Goal: Task Accomplishment & Management: Complete application form

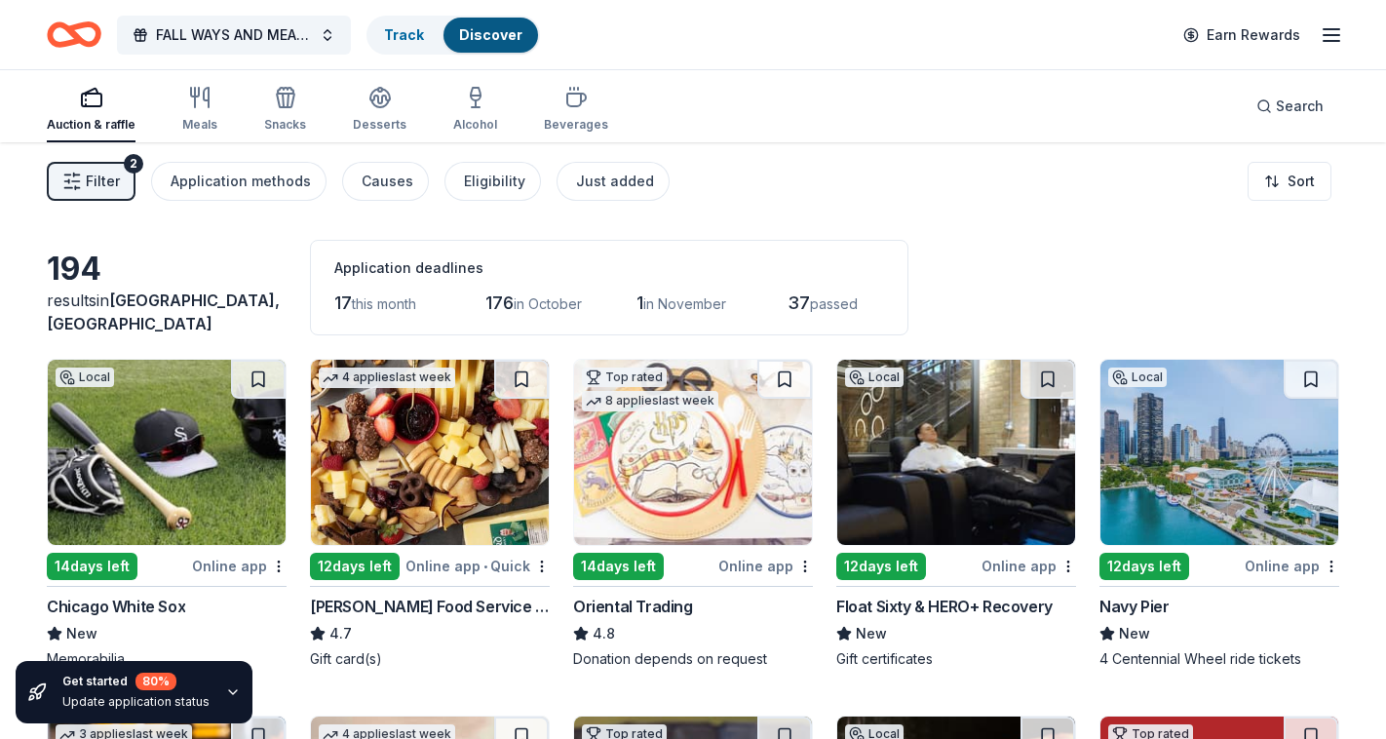
scroll to position [10467, 0]
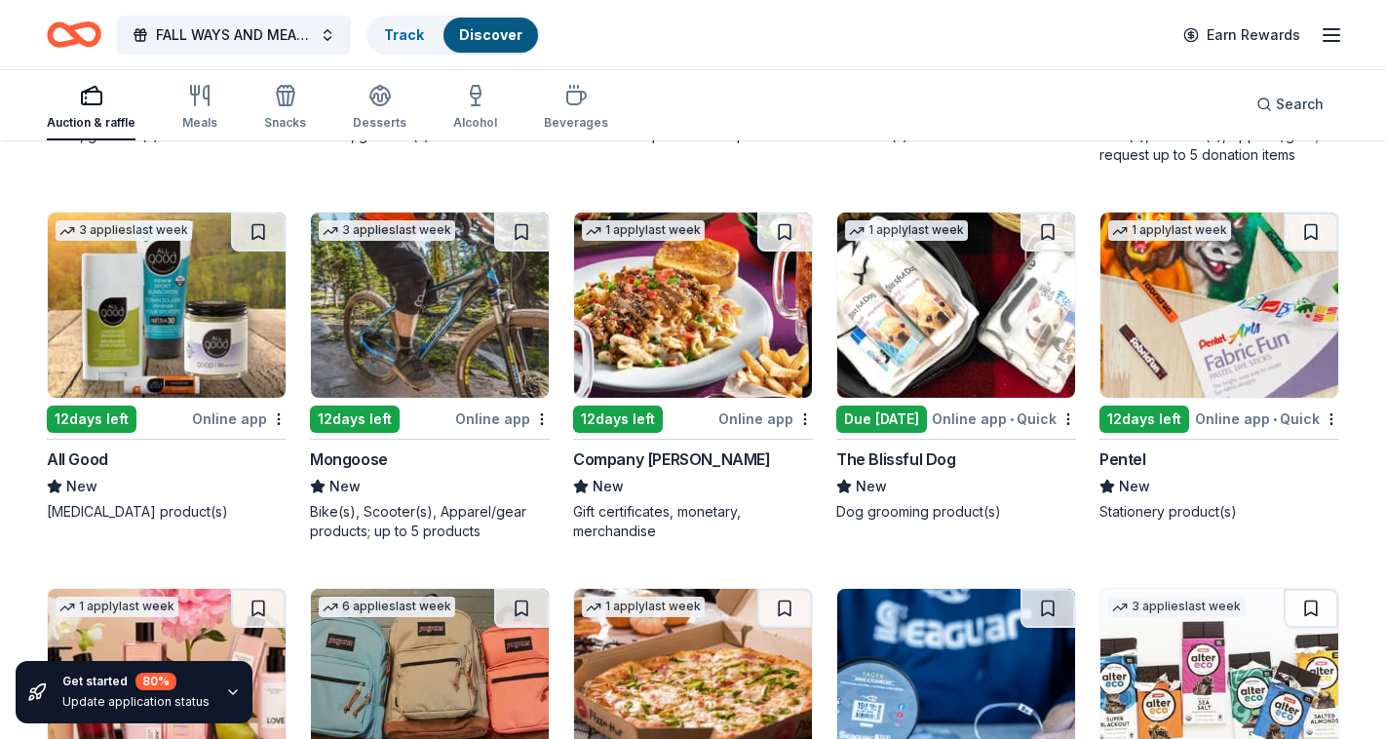
click at [1338, 32] on icon "button" at bounding box center [1331, 34] width 23 height 23
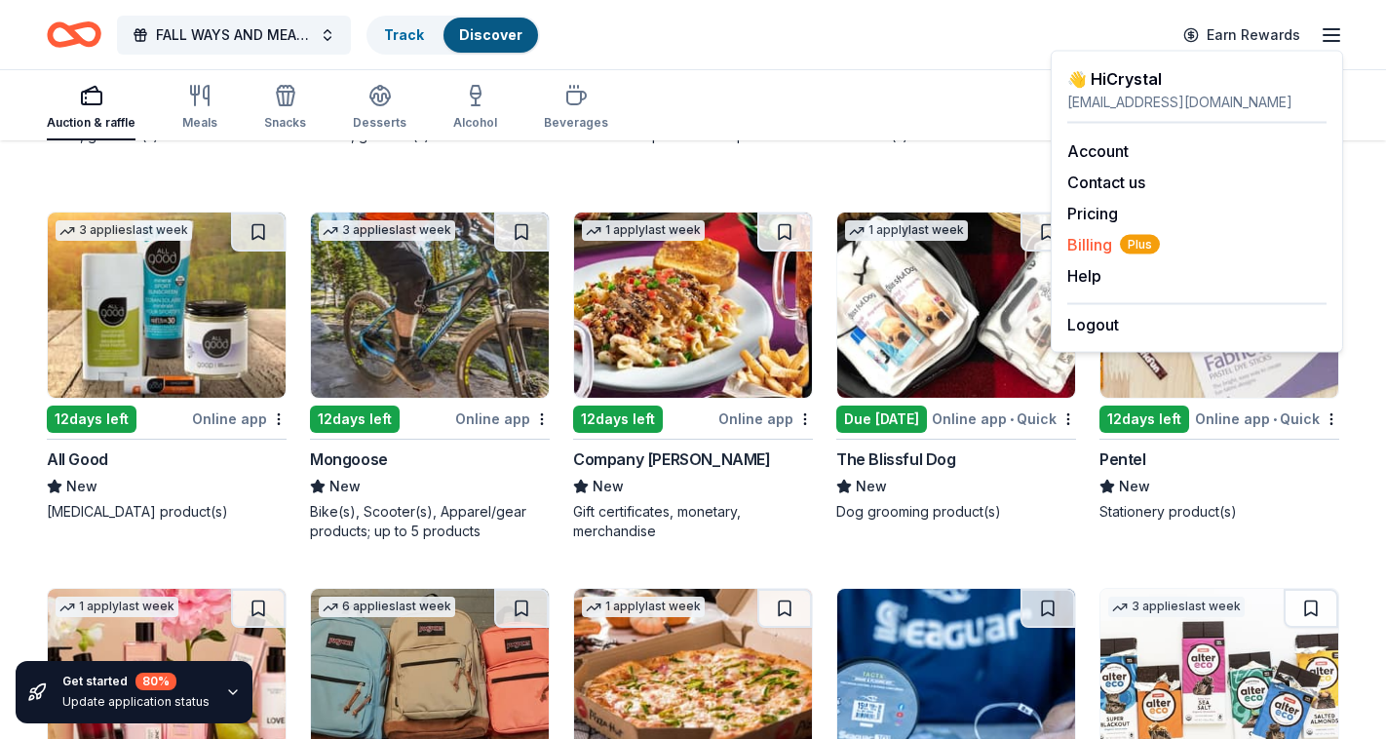
click at [1092, 249] on span "Billing Plus" at bounding box center [1113, 244] width 93 height 23
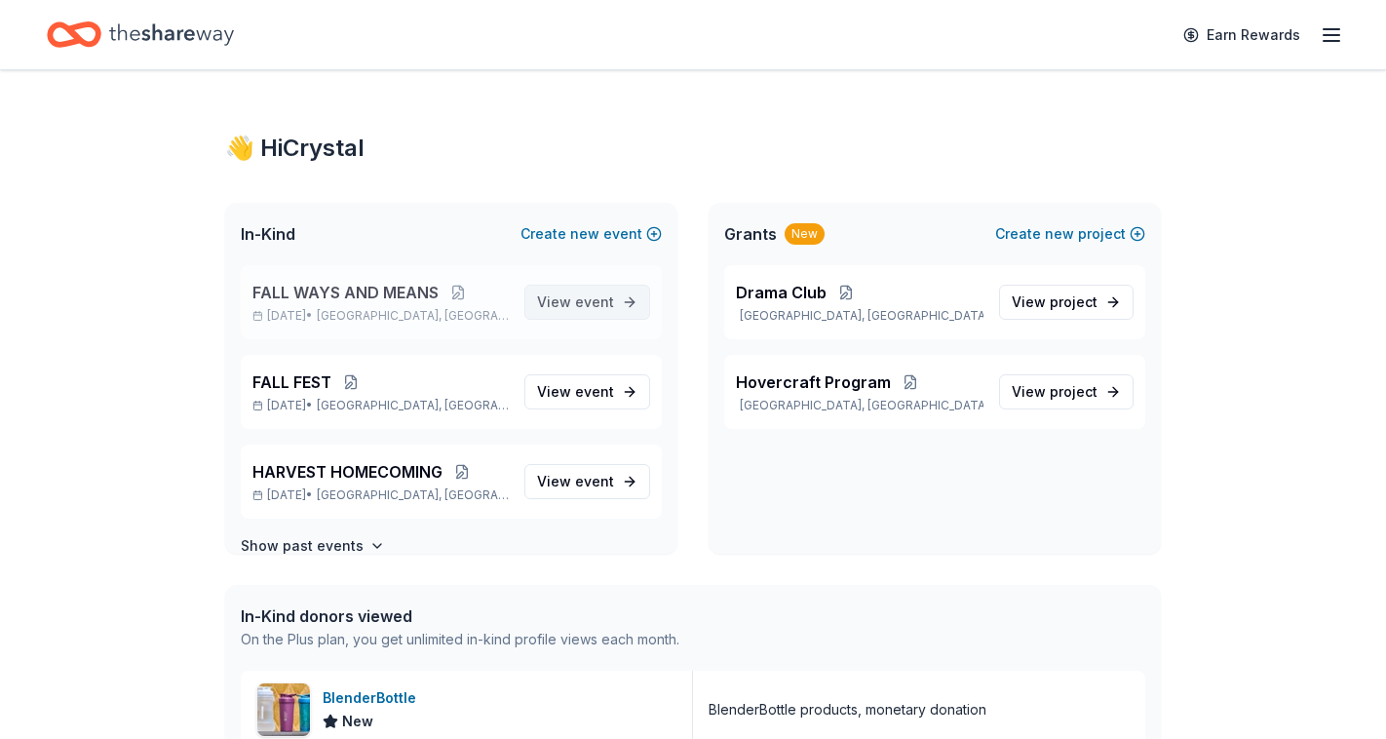
click at [605, 306] on span "event" at bounding box center [594, 301] width 39 height 17
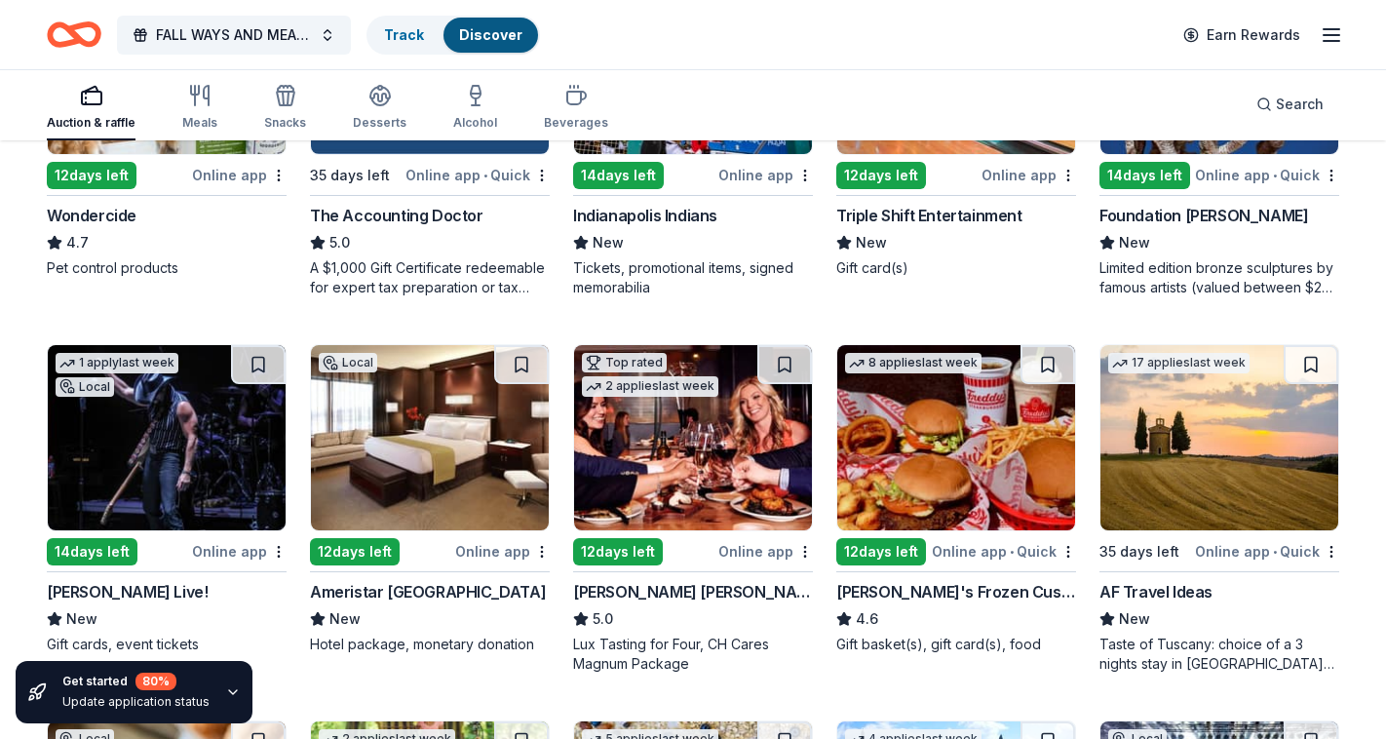
scroll to position [1054, 0]
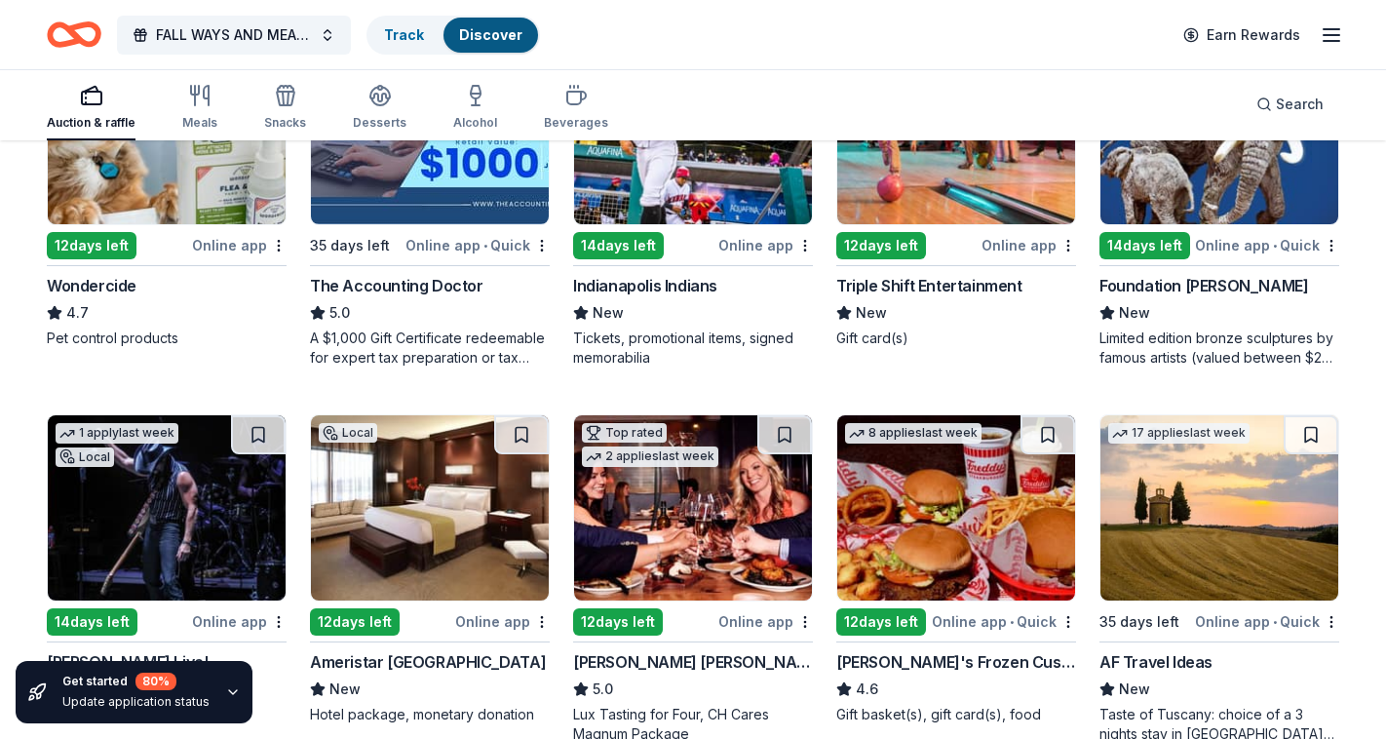
click at [1246, 251] on div "Online app • Quick" at bounding box center [1267, 245] width 144 height 24
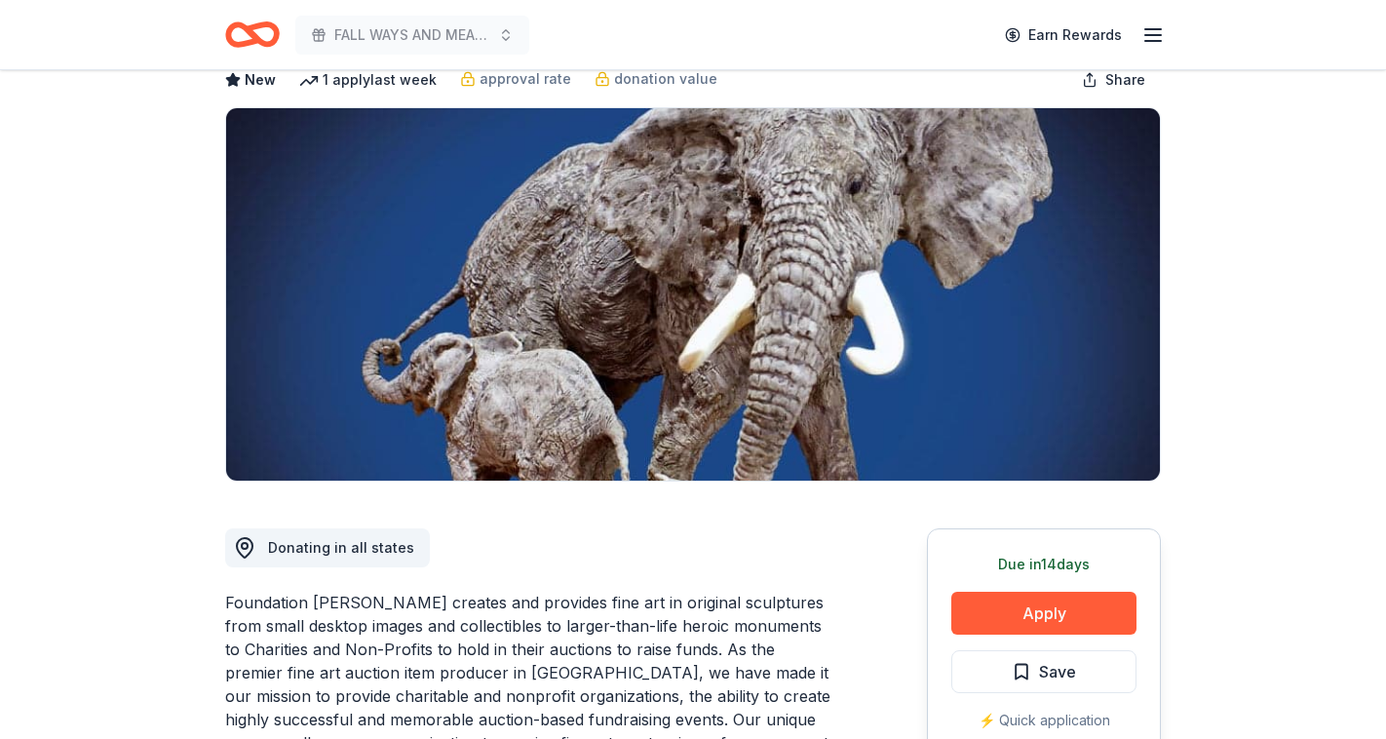
scroll to position [146, 0]
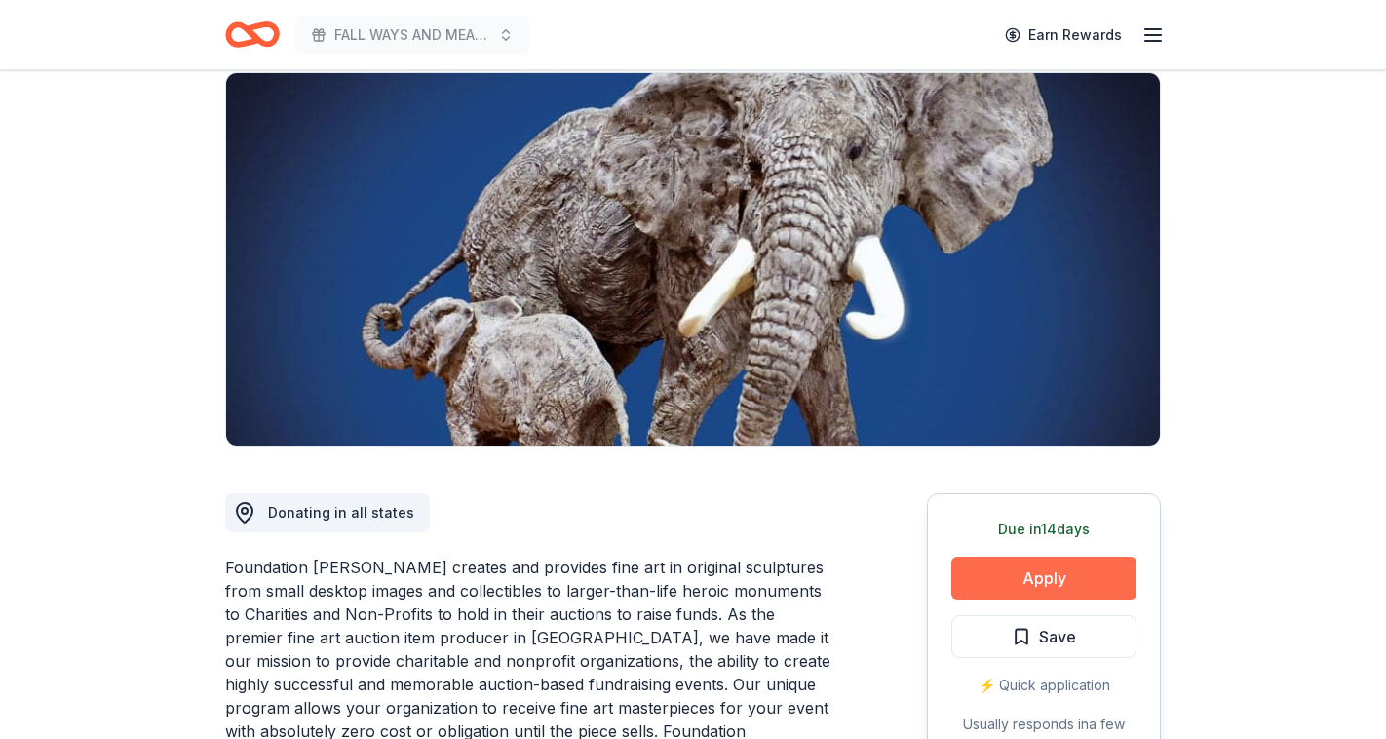
click at [1058, 587] on button "Apply" at bounding box center [1043, 578] width 185 height 43
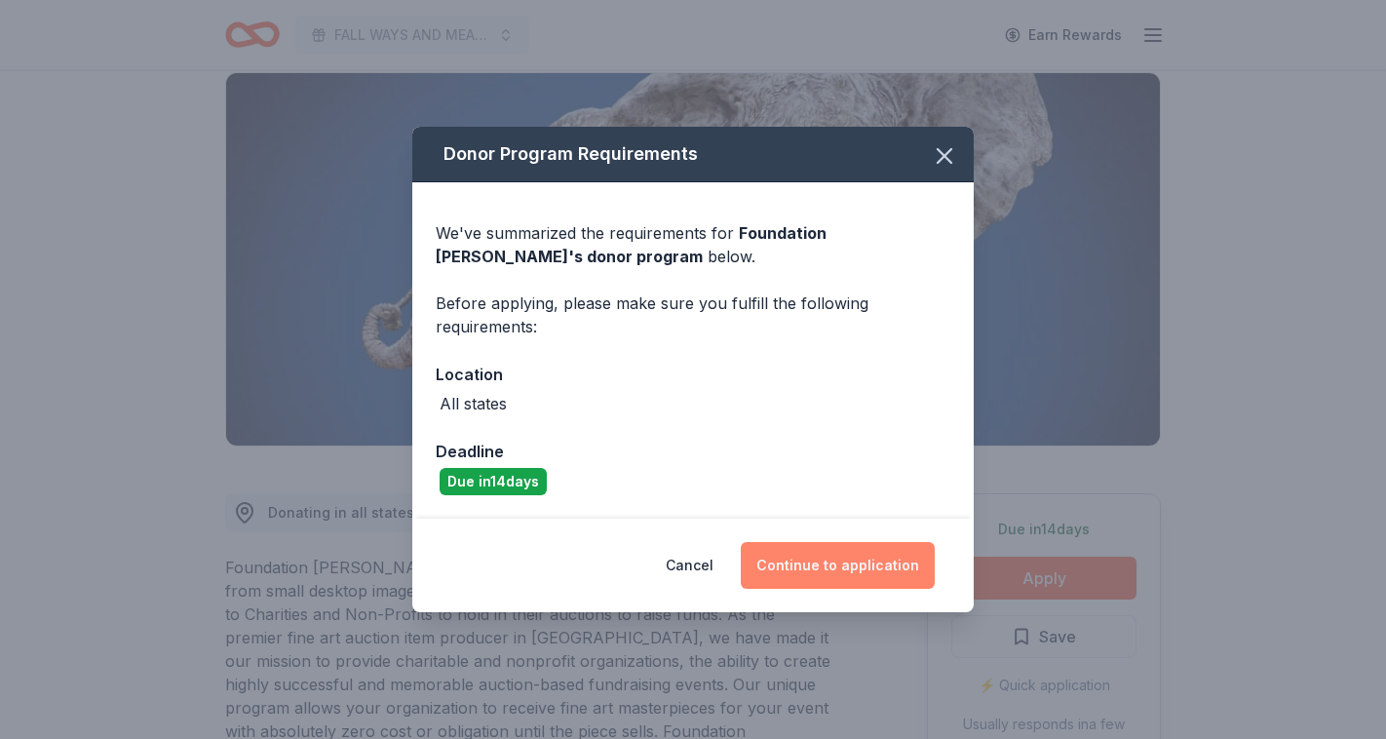
click at [827, 576] on button "Continue to application" at bounding box center [838, 565] width 194 height 47
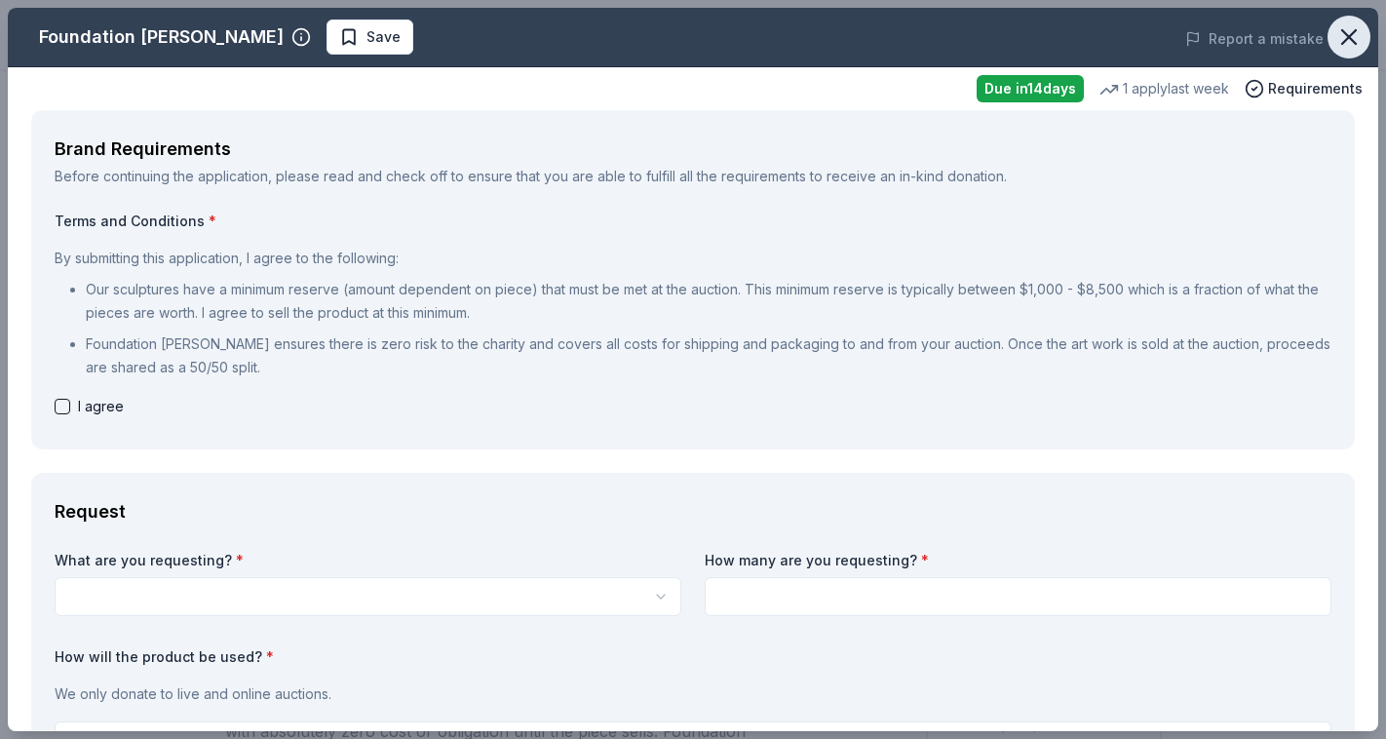
click at [1337, 48] on icon "button" at bounding box center [1348, 36] width 27 height 27
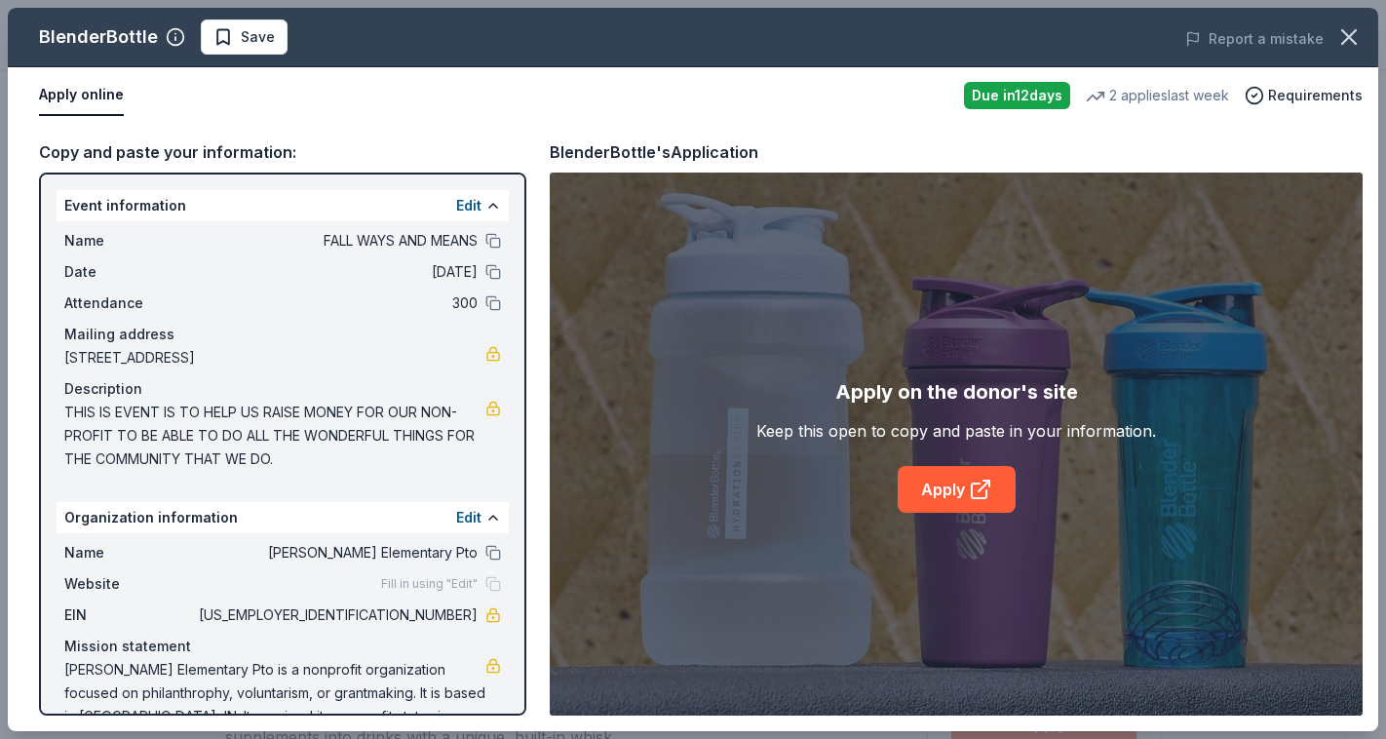
scroll to position [48, 0]
click at [959, 498] on link "Apply" at bounding box center [957, 489] width 118 height 47
